Goal: Task Accomplishment & Management: Use online tool/utility

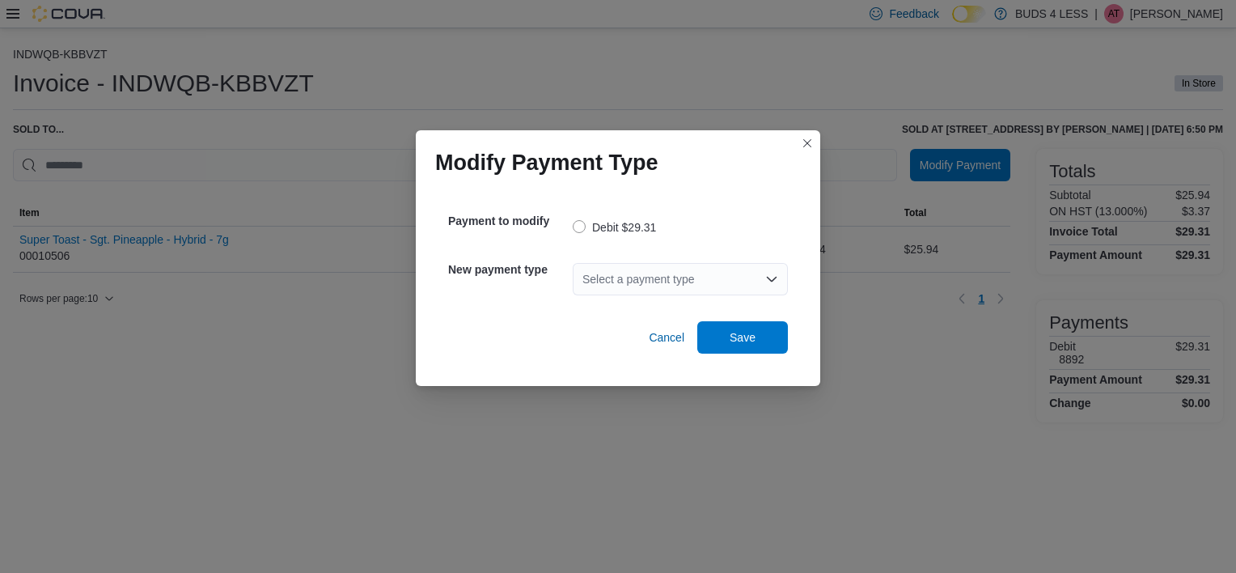
click at [647, 276] on div "Select a payment type" at bounding box center [680, 279] width 215 height 32
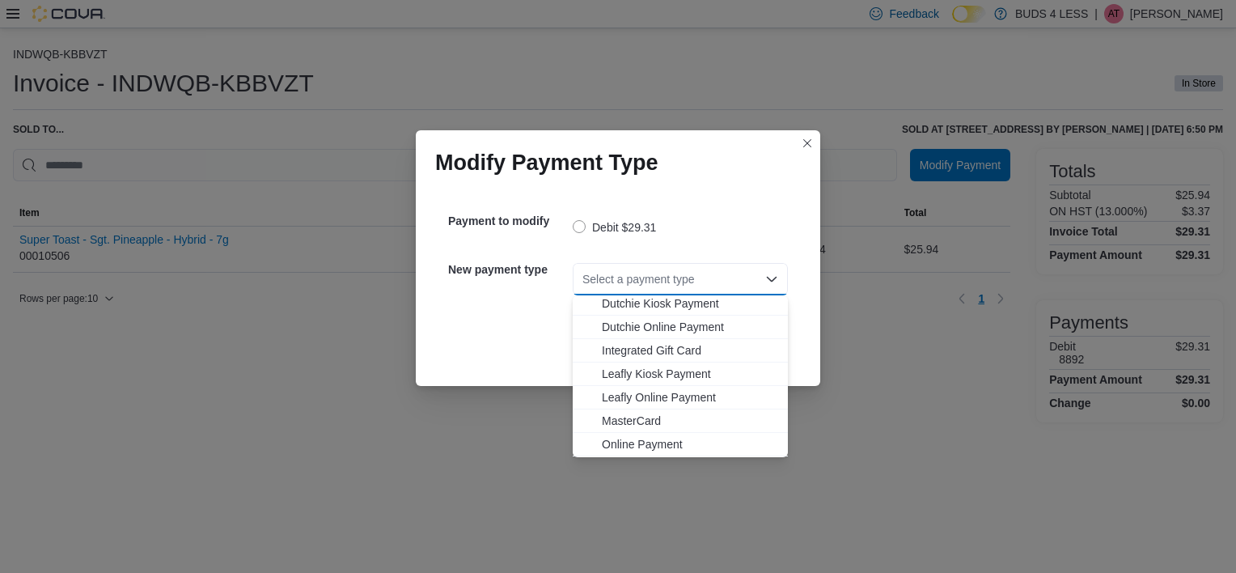
scroll to position [190, 0]
click at [665, 350] on span "MasterCard" at bounding box center [690, 351] width 176 height 16
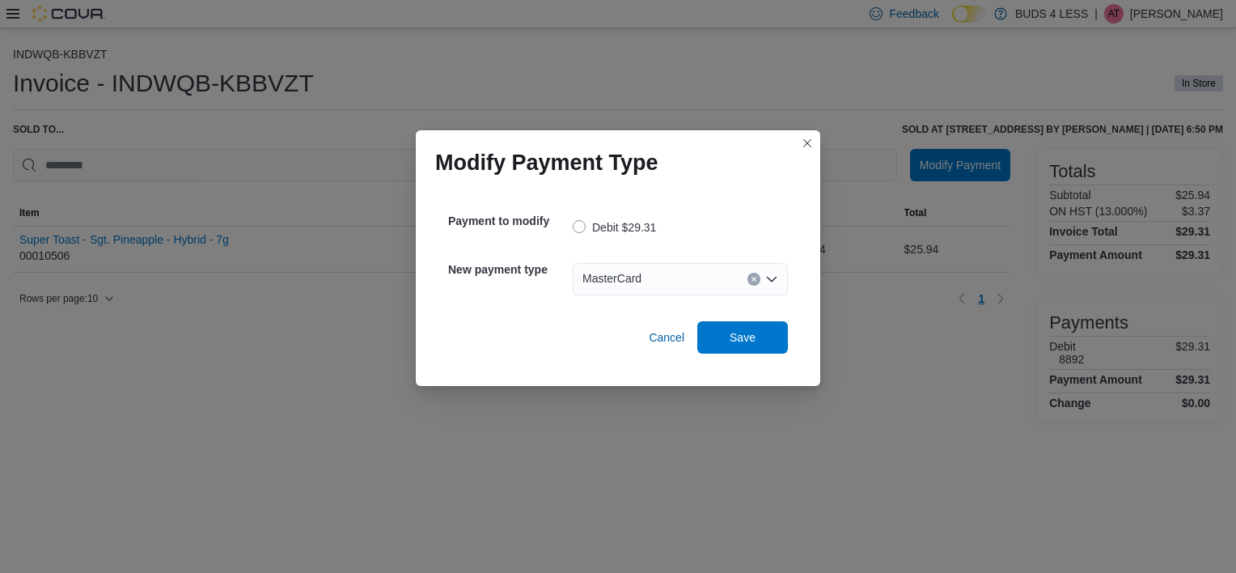
click at [754, 318] on div "Cancel Save" at bounding box center [618, 330] width 340 height 45
click at [754, 348] on span "Save" at bounding box center [742, 336] width 71 height 32
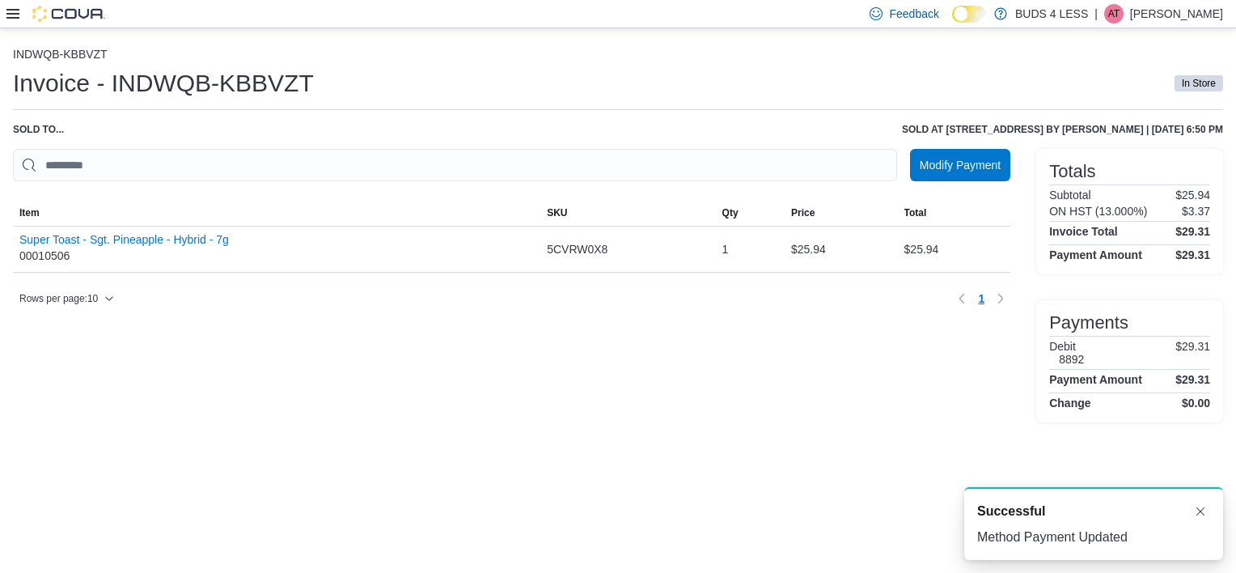
scroll to position [0, 0]
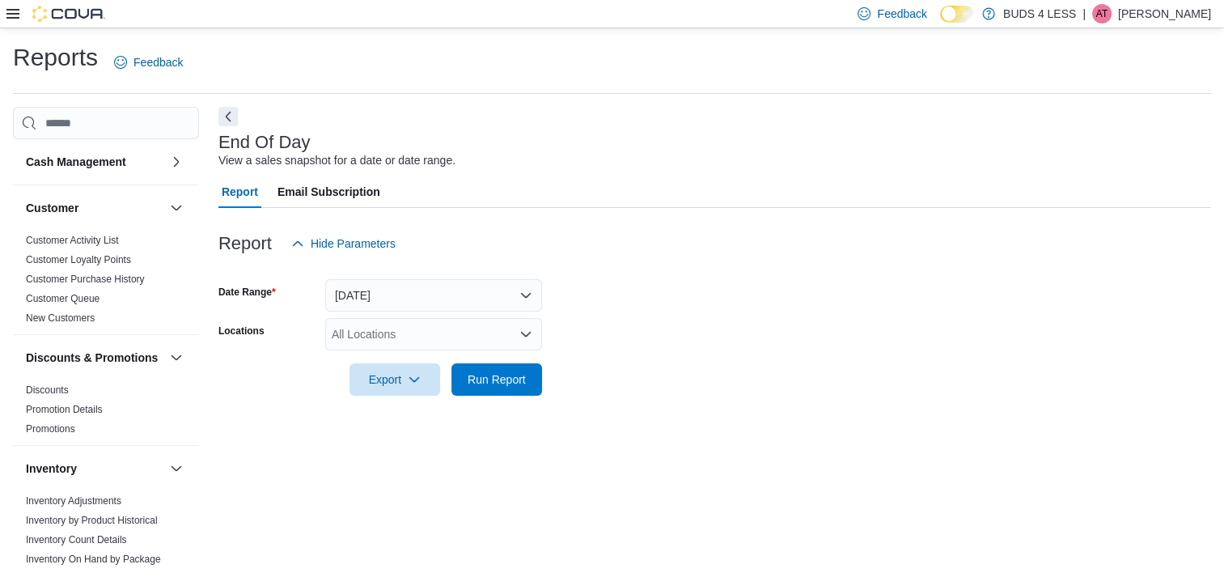
scroll to position [9, 0]
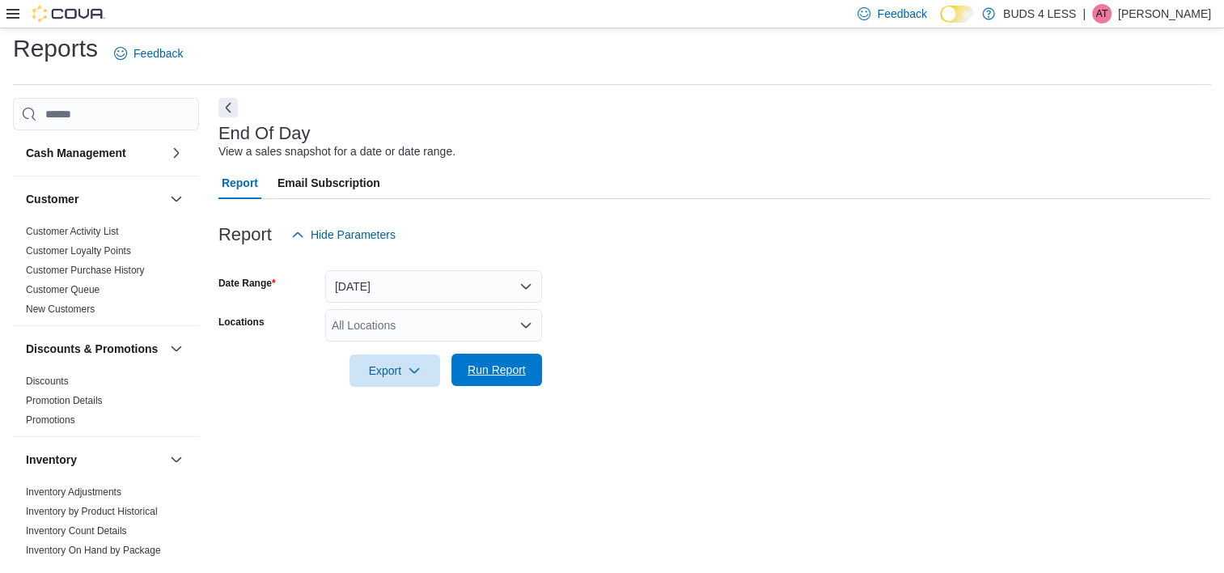
click at [527, 361] on span "Run Report" at bounding box center [496, 370] width 71 height 32
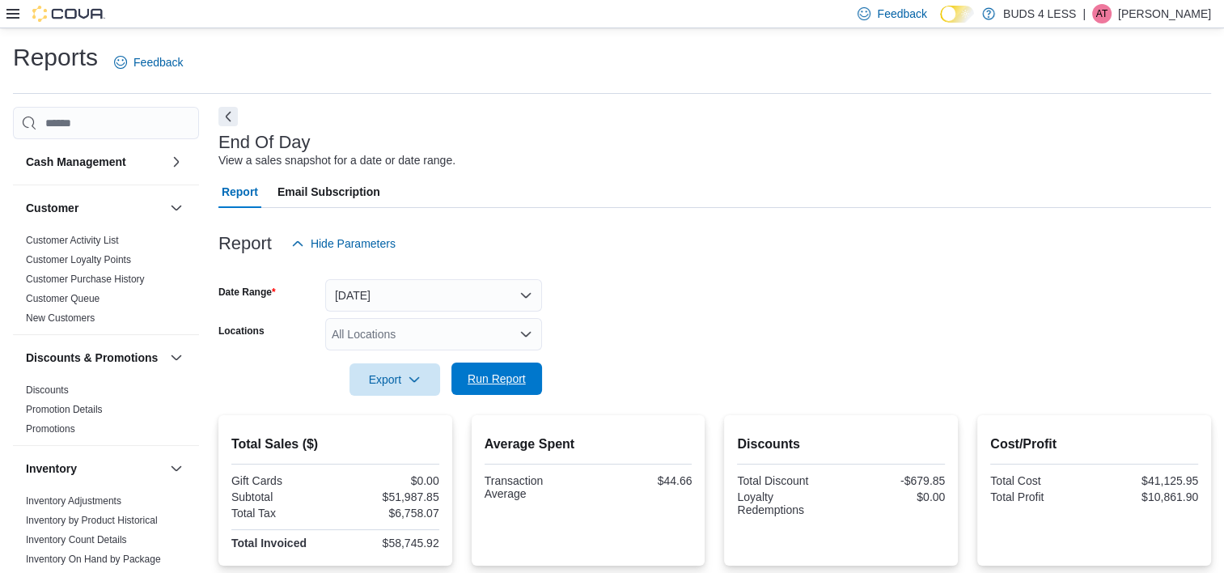
click at [518, 375] on span "Run Report" at bounding box center [497, 379] width 58 height 16
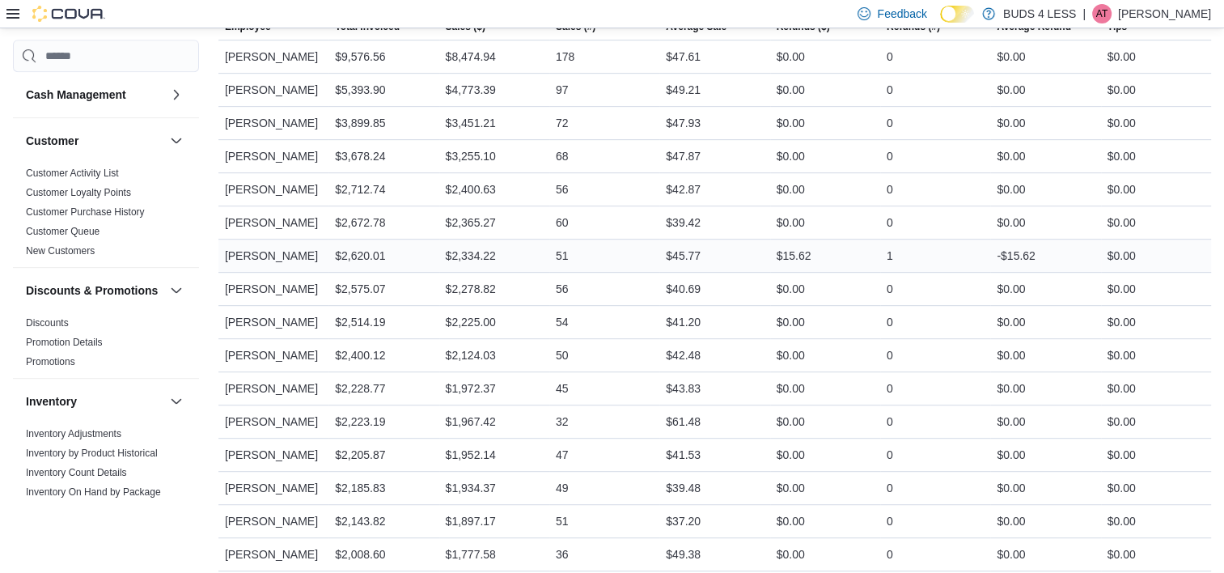
scroll to position [809, 0]
